Goal: Entertainment & Leisure: Consume media (video, audio)

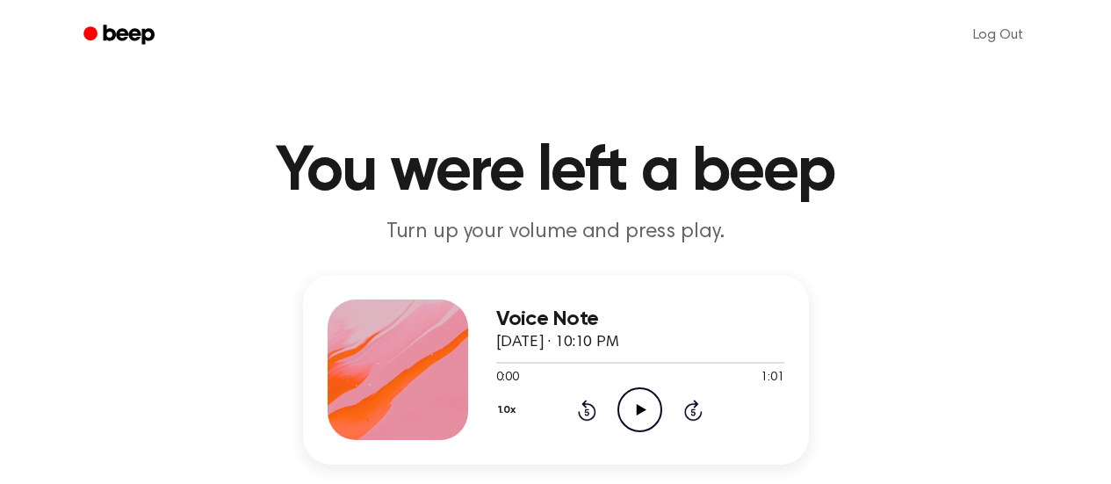
click at [632, 395] on icon "Play Audio" at bounding box center [639, 409] width 45 height 45
click at [635, 405] on icon "Play Audio" at bounding box center [639, 409] width 45 height 45
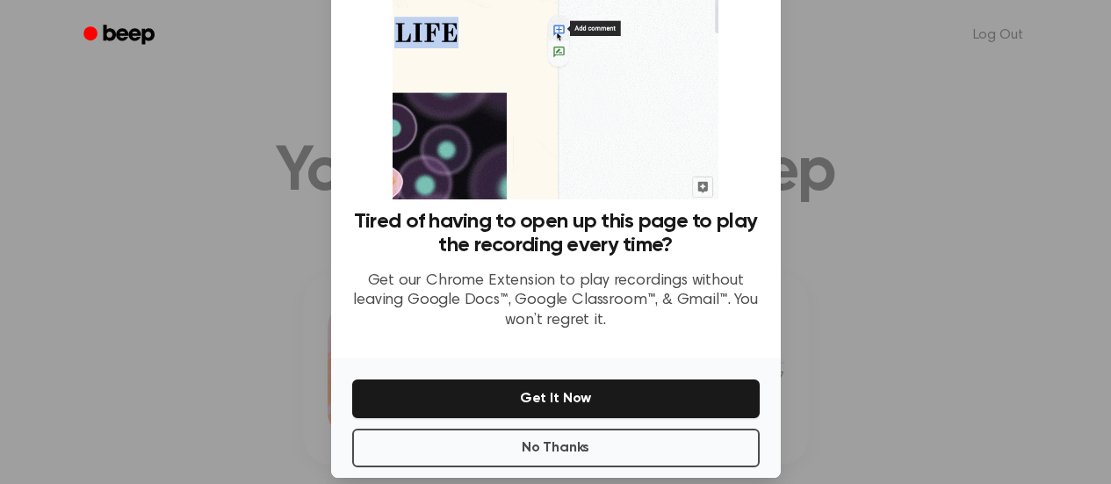
scroll to position [135, 0]
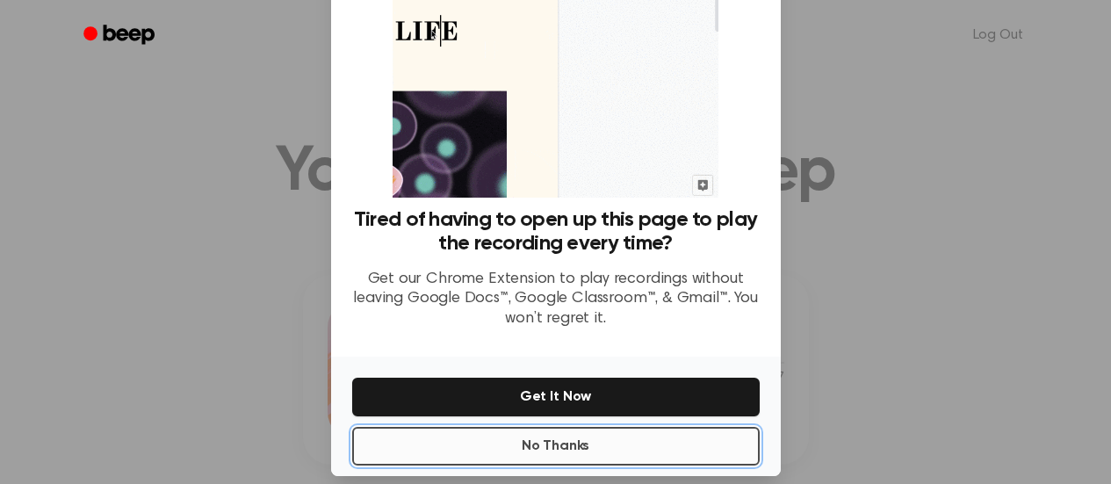
click at [518, 437] on button "No Thanks" at bounding box center [555, 446] width 407 height 39
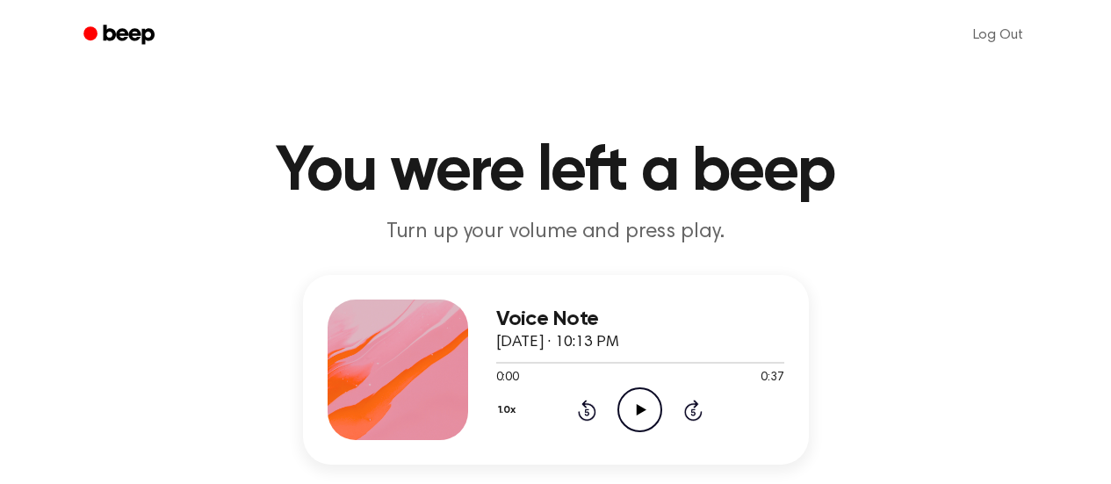
click at [638, 404] on icon "Play Audio" at bounding box center [639, 409] width 45 height 45
